Goal: Task Accomplishment & Management: Use online tool/utility

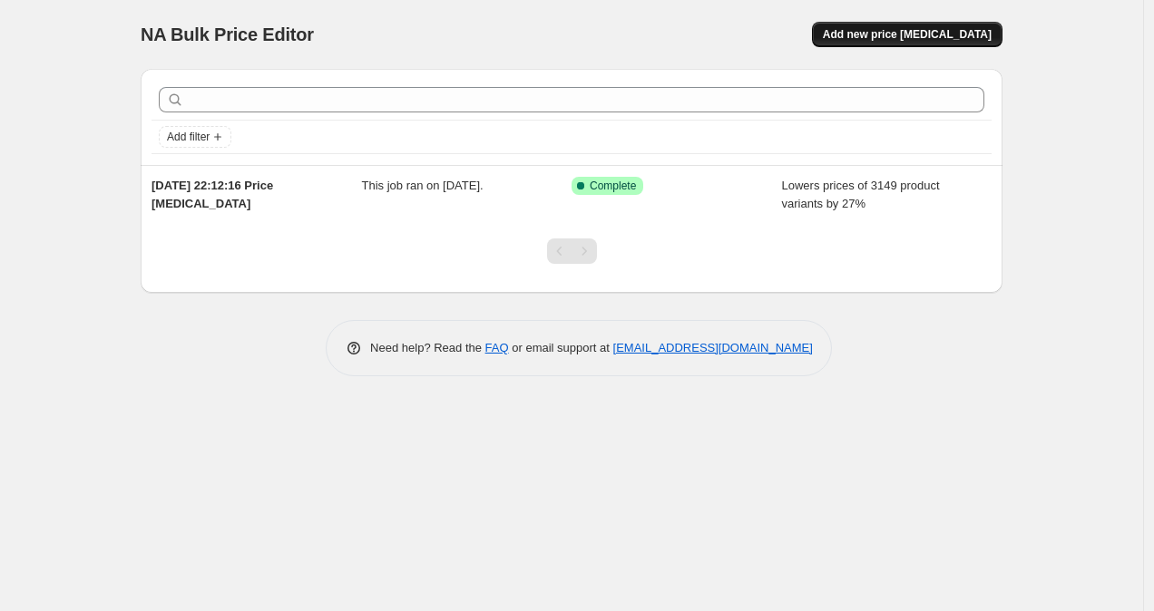
click at [939, 34] on span "Add new price change job" at bounding box center [907, 34] width 169 height 15
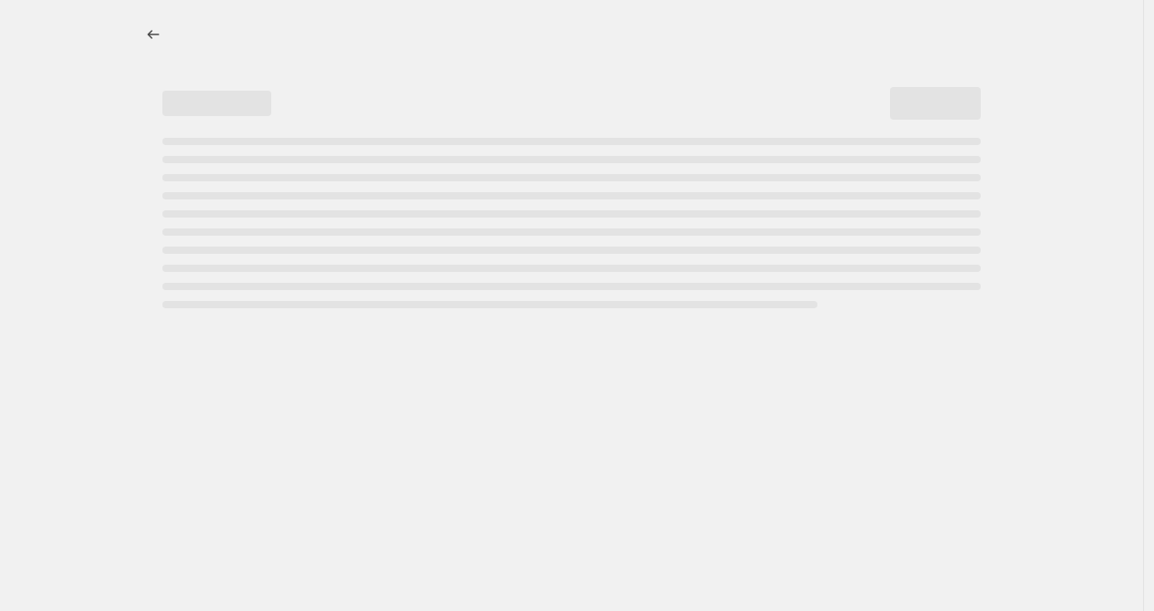
select select "percentage"
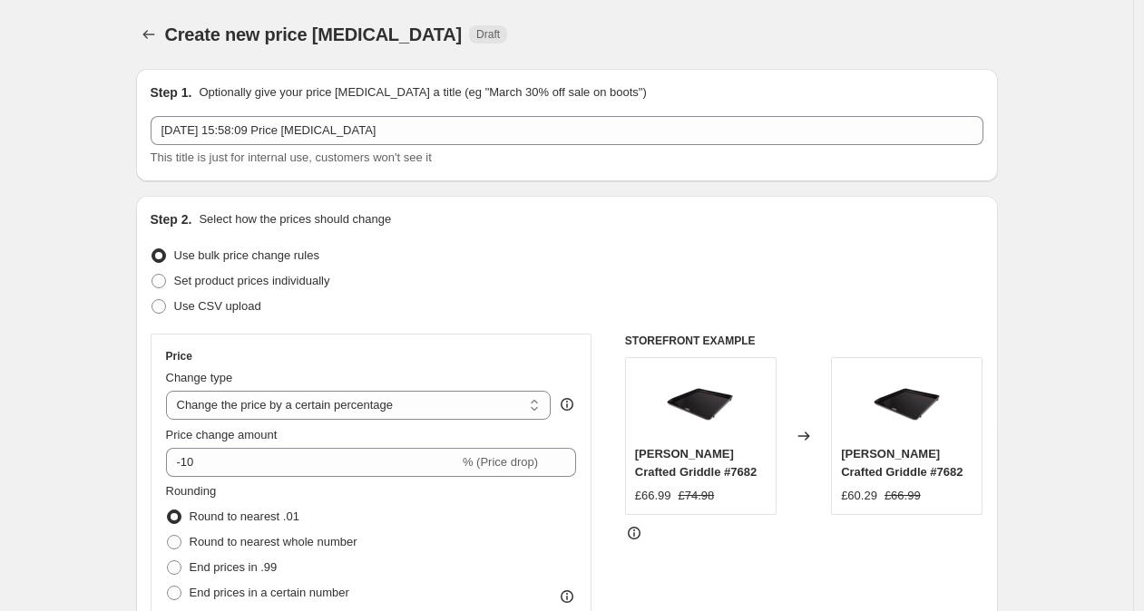
scroll to position [171, 0]
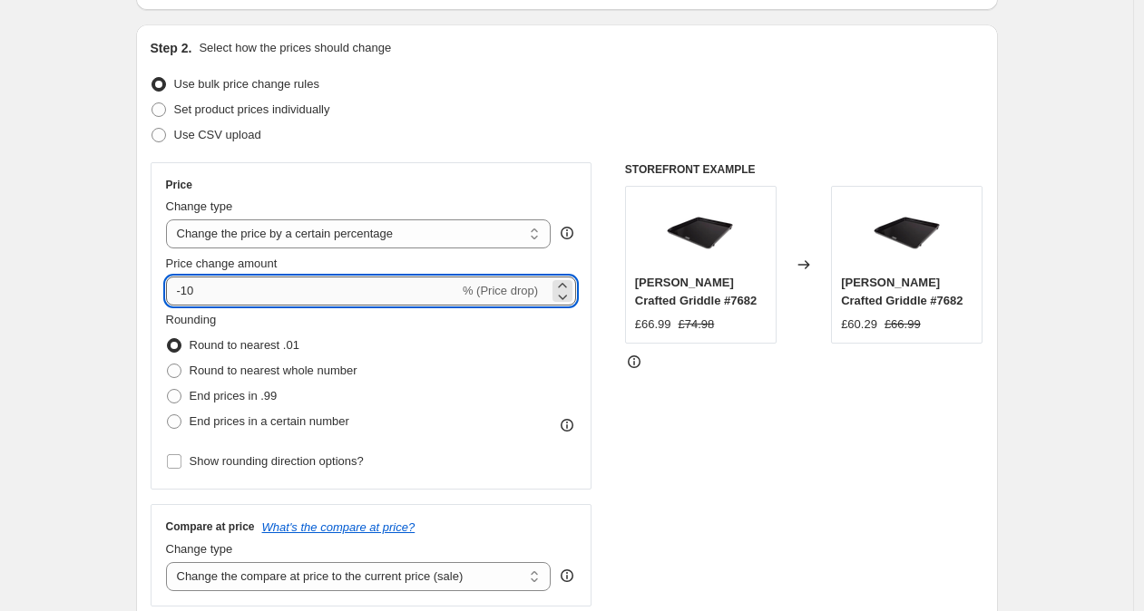
click at [259, 290] on input "-10" at bounding box center [312, 291] width 293 height 29
type input "-1"
type input "-3"
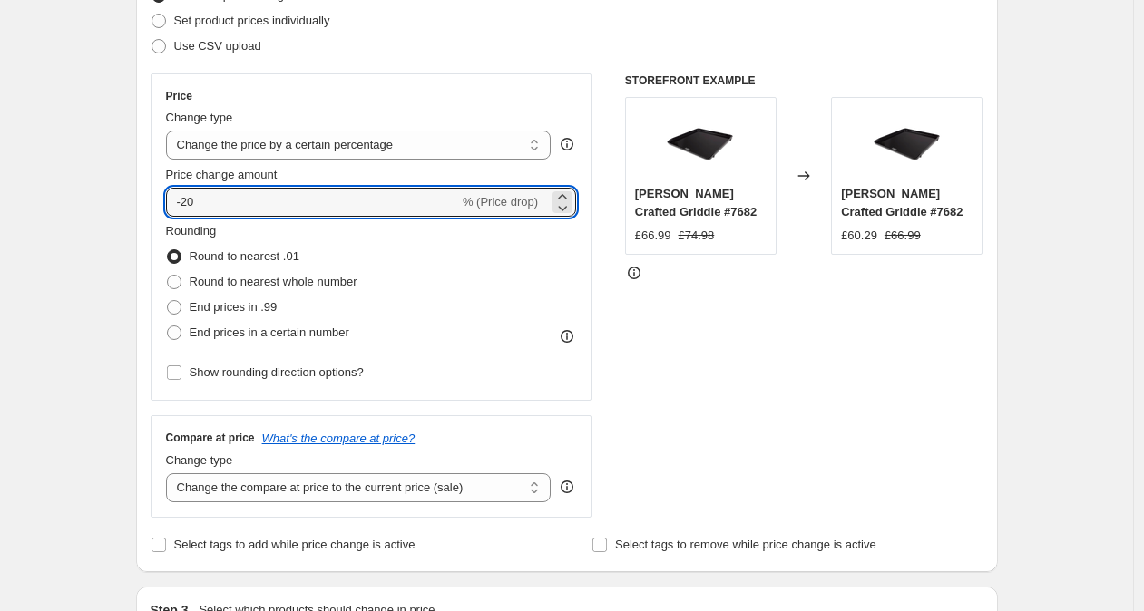
scroll to position [282, 0]
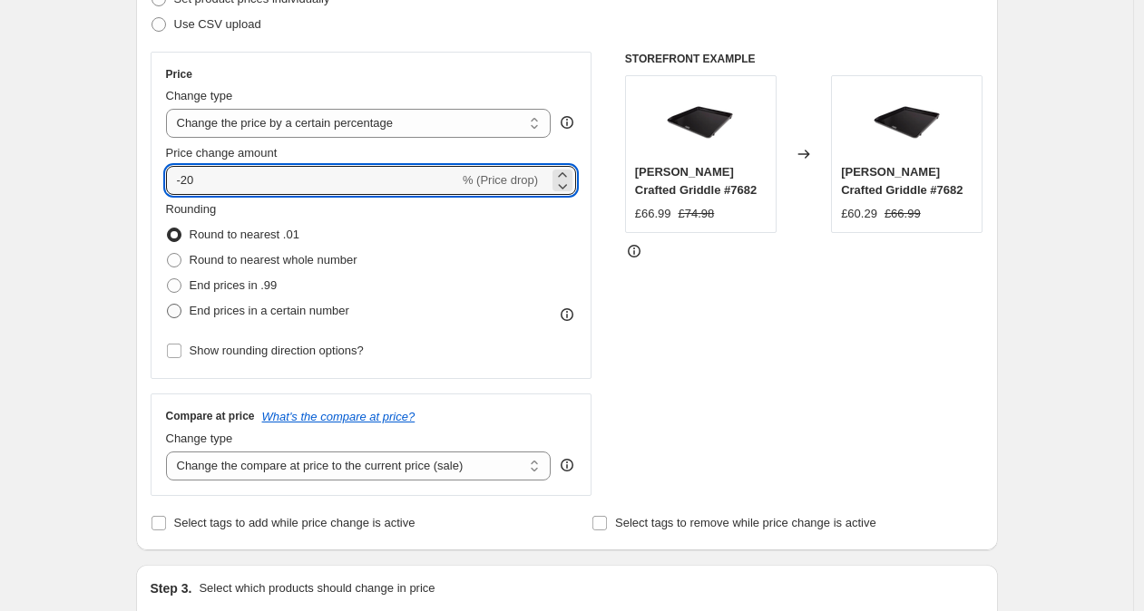
type input "-20"
click at [312, 313] on span "End prices in a certain number" at bounding box center [270, 311] width 160 height 14
click at [168, 305] on input "End prices in a certain number" at bounding box center [167, 304] width 1 height 1
radio input "true"
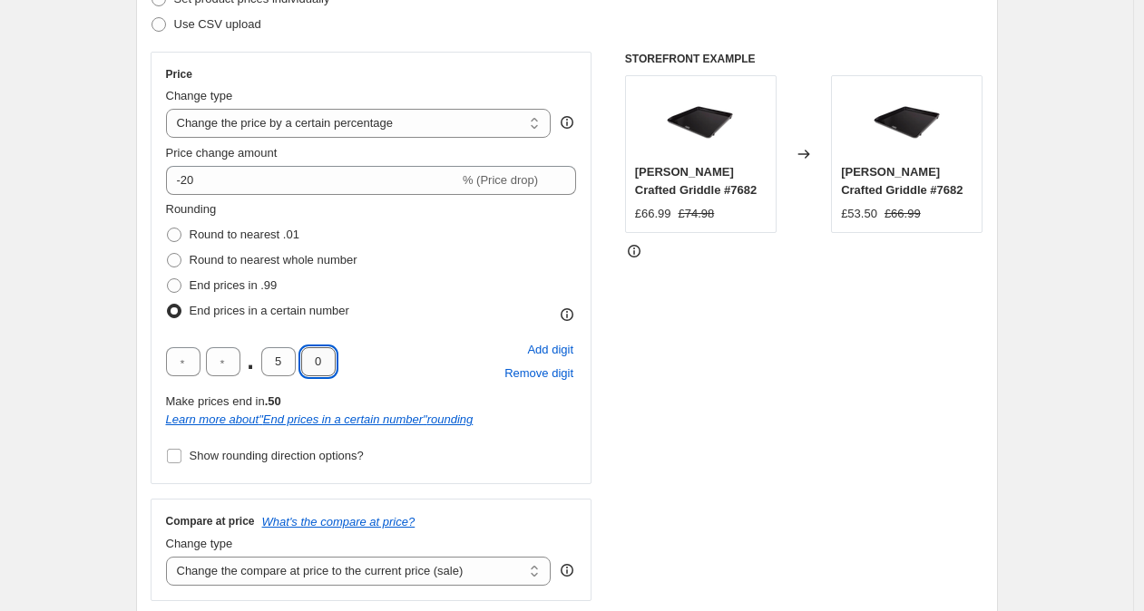
click at [325, 366] on input "0" at bounding box center [318, 361] width 34 height 29
type input "9"
click at [287, 364] on input "5" at bounding box center [278, 361] width 34 height 29
type input "4"
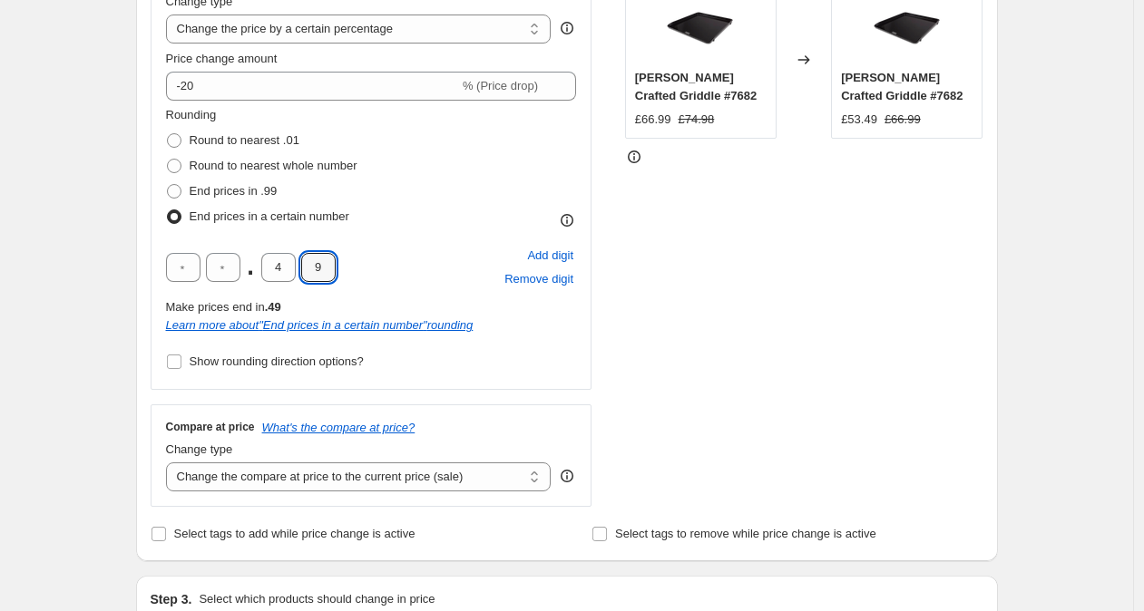
scroll to position [402, 0]
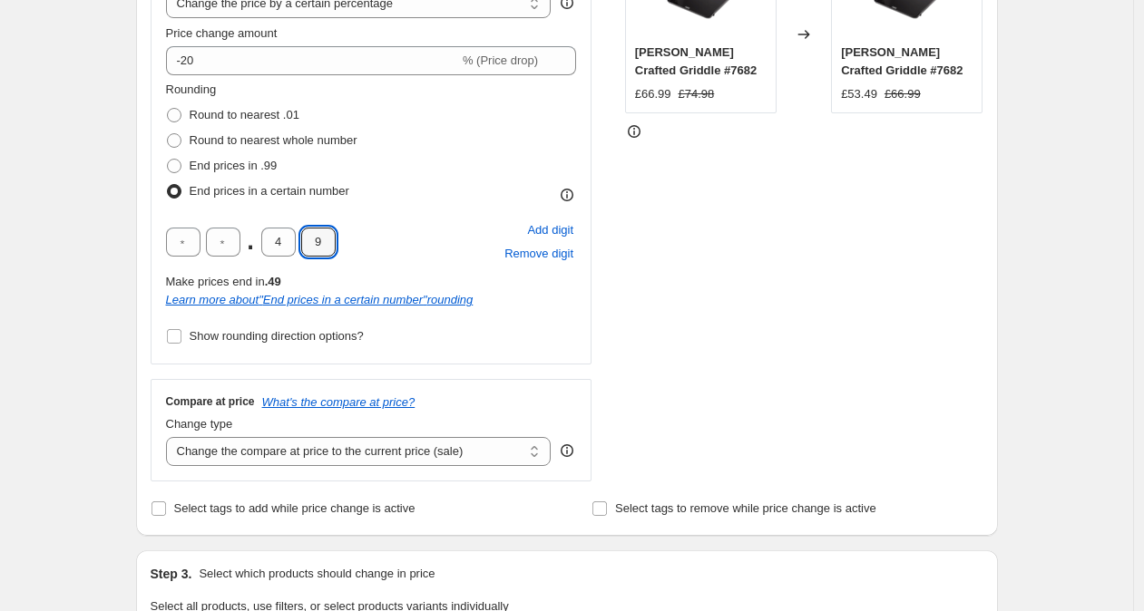
click at [220, 468] on div "Compare at price What's the compare at price? Change type Change the compare at…" at bounding box center [372, 430] width 442 height 102
click at [247, 453] on select "Change the compare at price to the current price (sale) Change the compare at p…" at bounding box center [359, 451] width 386 height 29
select select "remove"
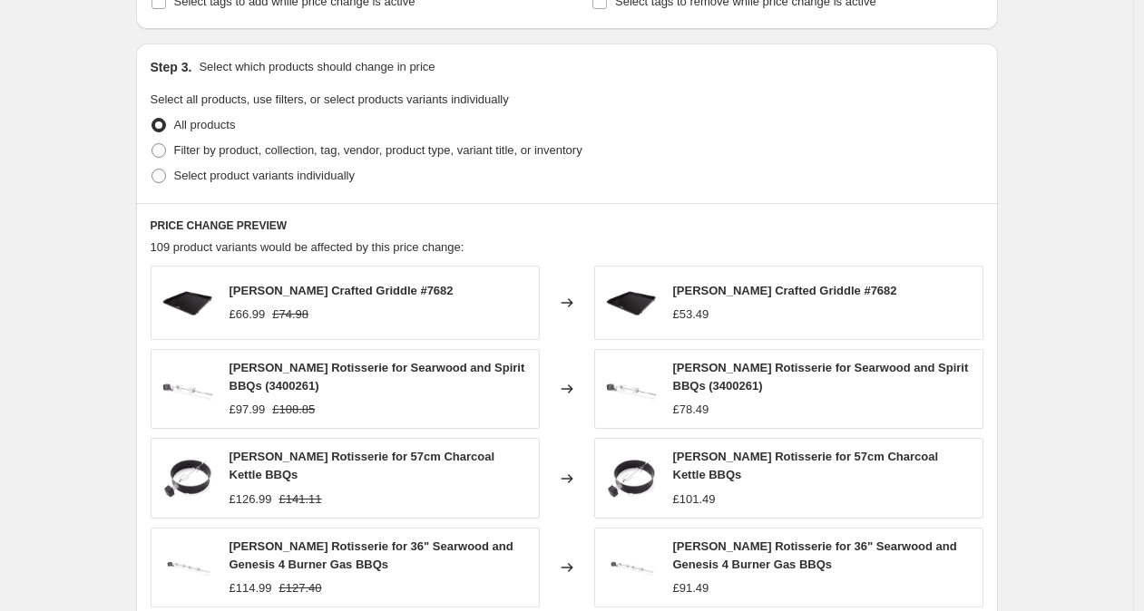
scroll to position [1324, 0]
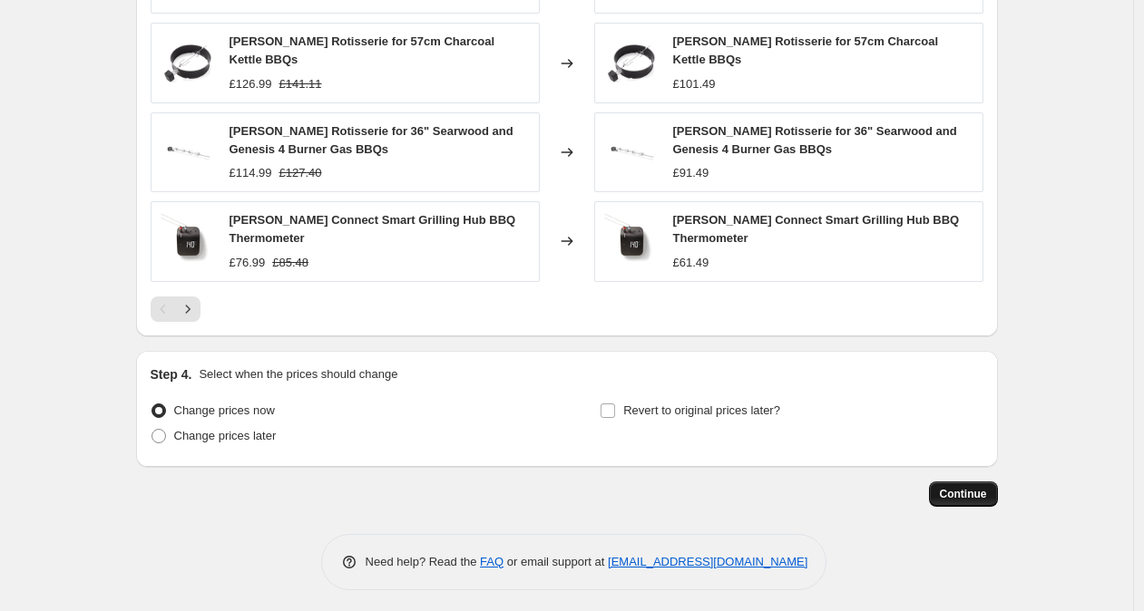
click at [952, 488] on span "Continue" at bounding box center [963, 494] width 47 height 15
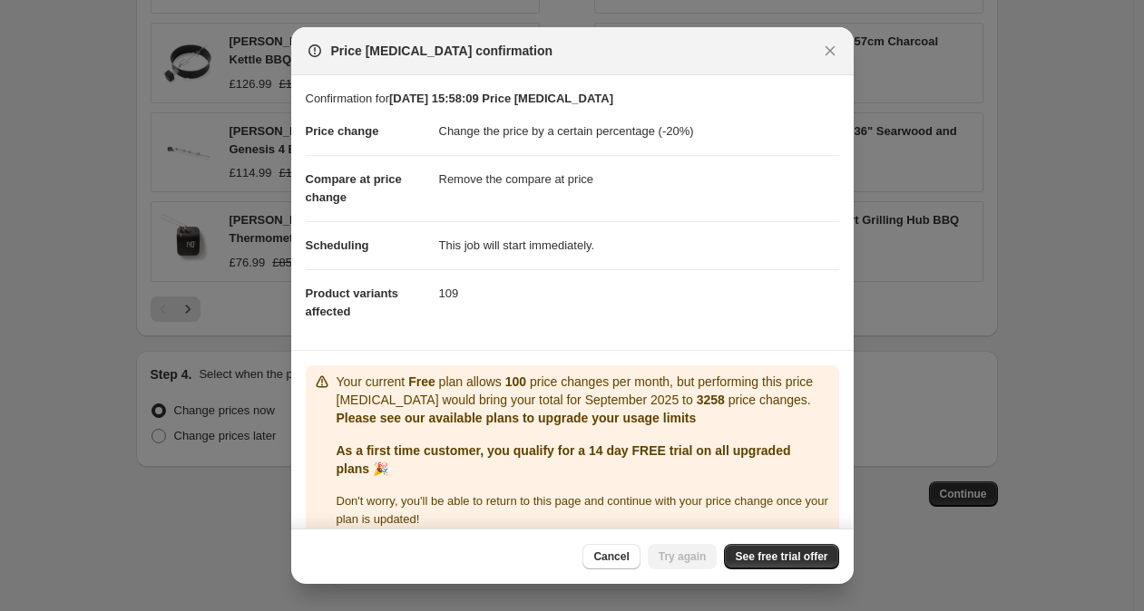
scroll to position [40, 0]
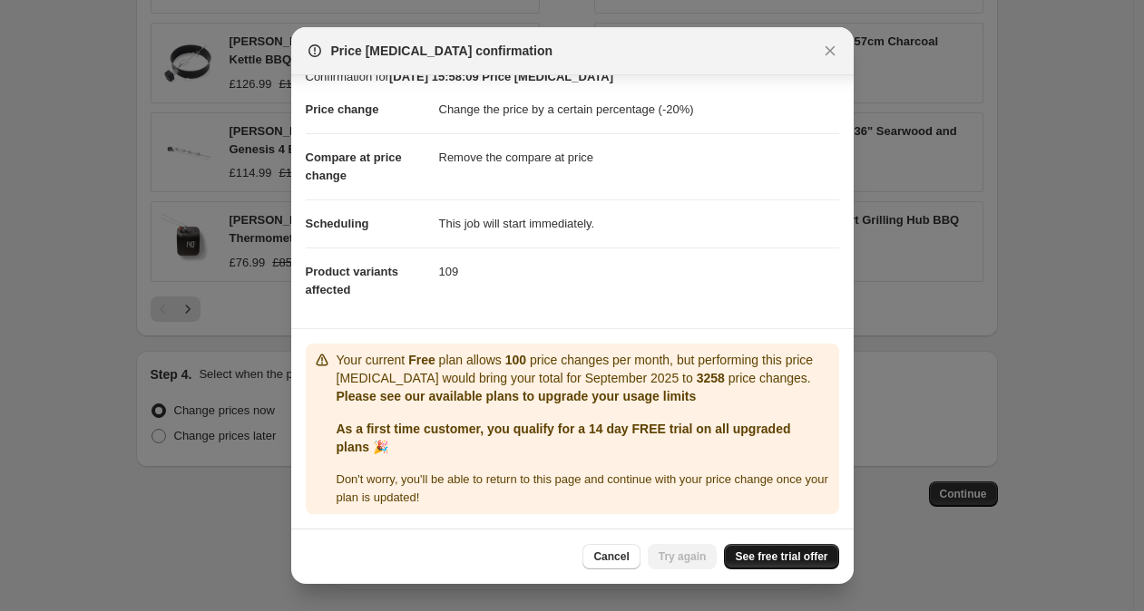
click at [790, 567] on link "See free trial offer" at bounding box center [781, 556] width 114 height 25
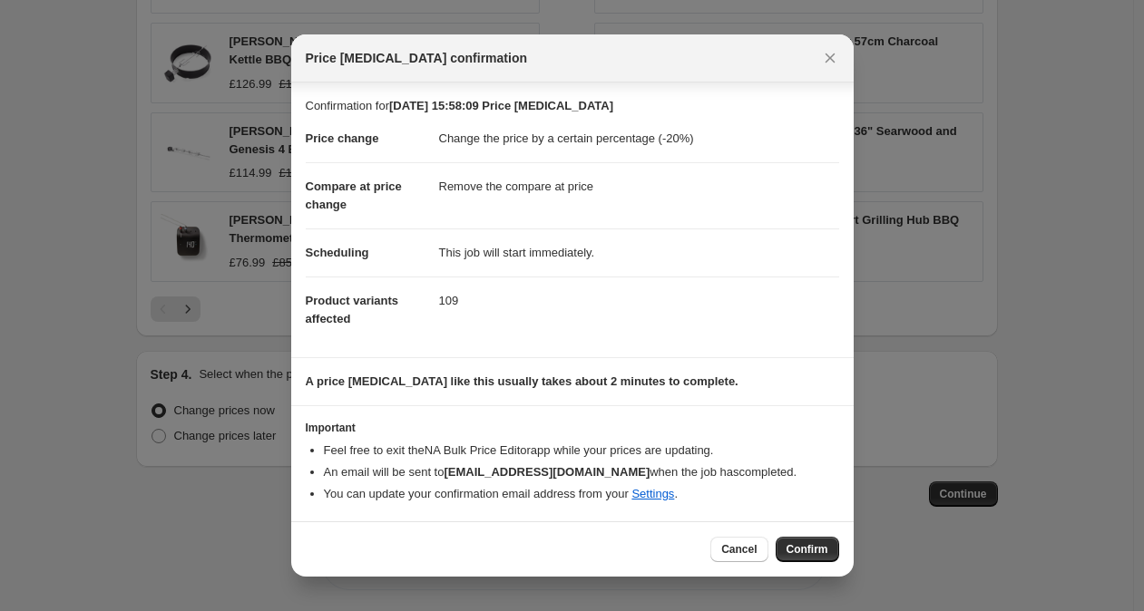
scroll to position [0, 0]
click at [810, 553] on span "Confirm" at bounding box center [807, 549] width 42 height 15
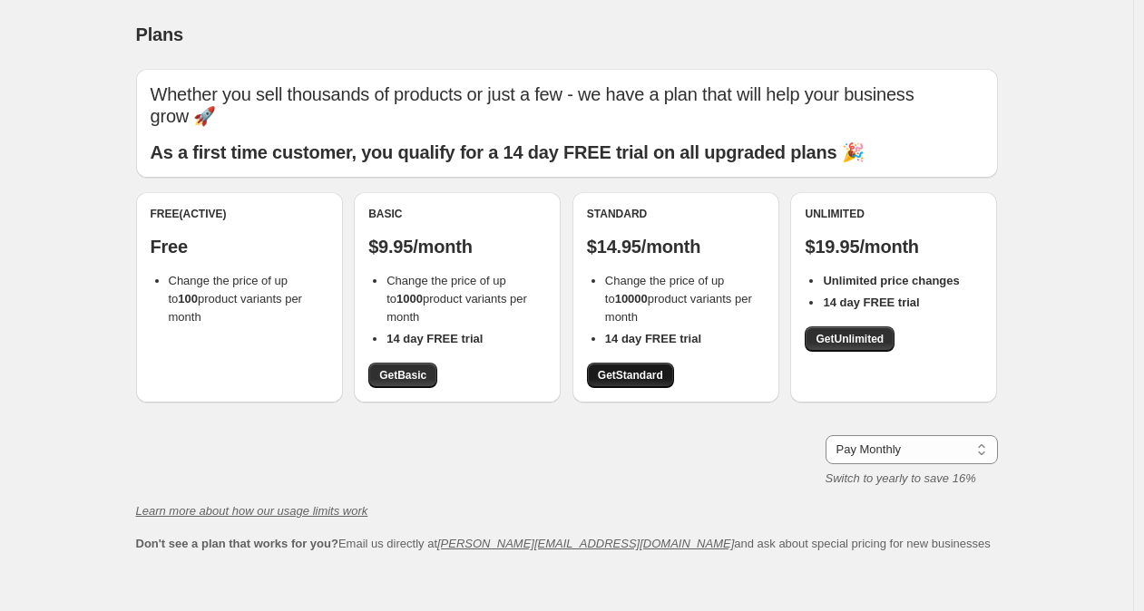
click at [618, 363] on link "Get Standard" at bounding box center [630, 375] width 87 height 25
